Goal: Register for event/course

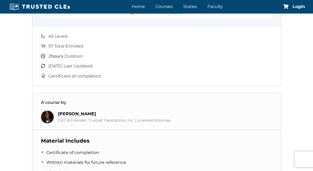
scroll to position [426, 0]
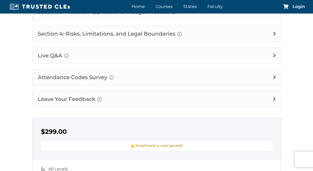
click at [295, 7] on span "Login" at bounding box center [299, 7] width 13 height 4
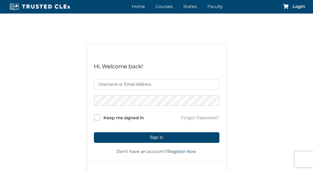
click at [131, 82] on input "text" at bounding box center [157, 84] width 126 height 11
type input "dhoots@kentuckylaw.com"
click at [95, 119] on input "Keep me signed in" at bounding box center [97, 117] width 6 height 6
checkbox input "true"
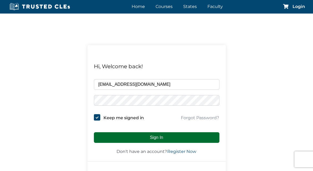
click at [116, 141] on button "Sign In" at bounding box center [157, 138] width 126 height 11
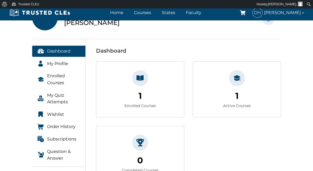
scroll to position [27, 0]
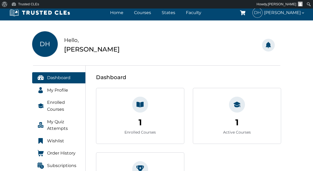
click at [139, 107] on icon at bounding box center [140, 104] width 7 height 7
click at [58, 91] on span "My Profile" at bounding box center [57, 90] width 21 height 7
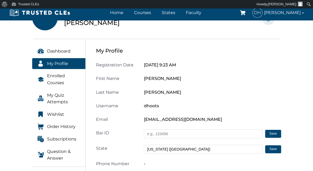
scroll to position [106, 0]
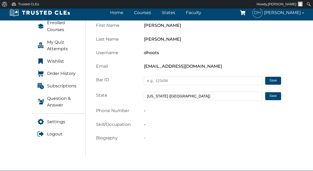
click at [157, 82] on input "text" at bounding box center [203, 80] width 119 height 9
type input "81229"
click at [272, 81] on button "Save" at bounding box center [273, 81] width 16 height 8
click at [145, 123] on div "Registration Date October 11, 2025 9:23 AM First Name Douglas Last Name Hoots U…" at bounding box center [188, 75] width 185 height 134
click at [148, 111] on div "-" at bounding box center [213, 110] width 144 height 7
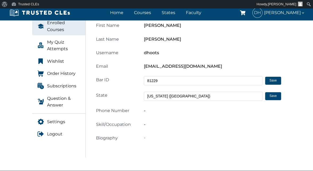
scroll to position [80, 0]
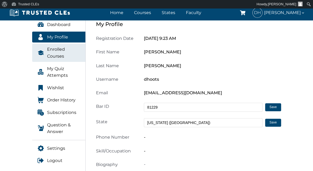
click at [53, 55] on span "Enrolled Courses" at bounding box center [63, 53] width 33 height 14
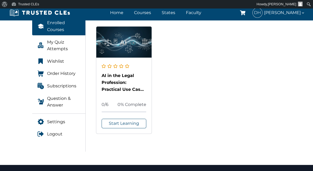
scroll to position [80, 0]
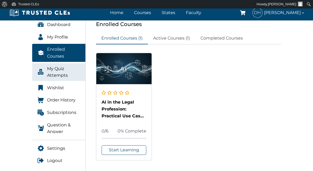
click at [55, 70] on span "My Quiz Attempts" at bounding box center [63, 72] width 33 height 14
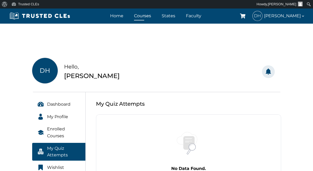
click at [148, 18] on link "Courses" at bounding box center [143, 16] width 20 height 8
